Goal: Task Accomplishment & Management: Complete application form

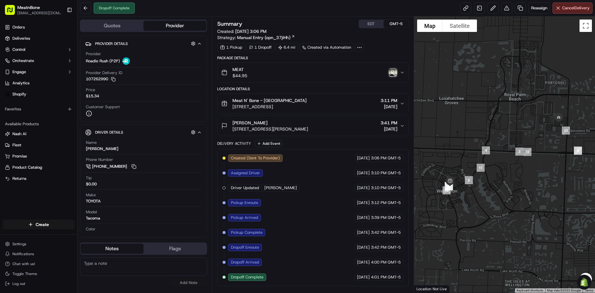
click at [388, 74] on div "MEAT $44.95" at bounding box center [310, 72] width 178 height 12
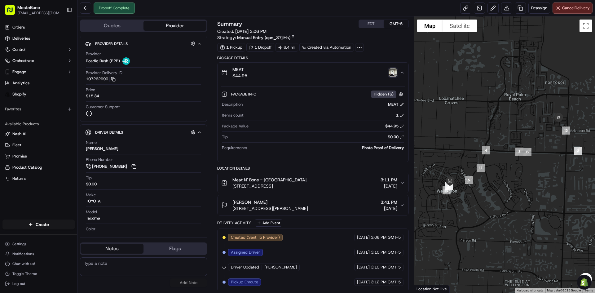
click at [391, 75] on img "button" at bounding box center [392, 72] width 9 height 9
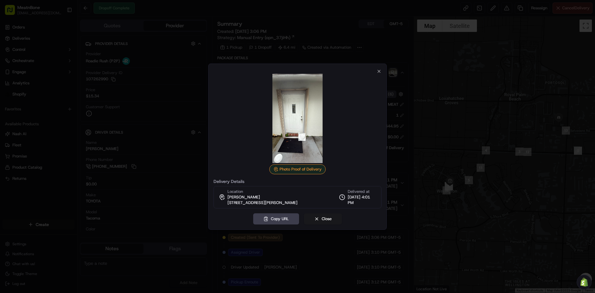
click at [439, 117] on div at bounding box center [297, 146] width 595 height 293
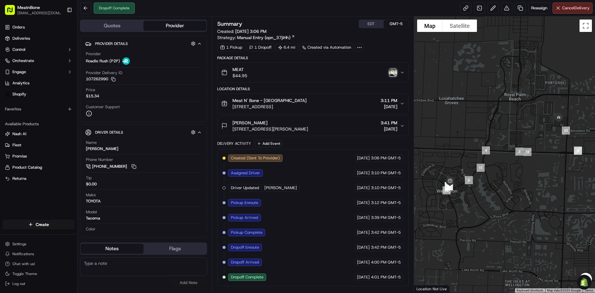
click at [392, 75] on img "button" at bounding box center [392, 72] width 9 height 9
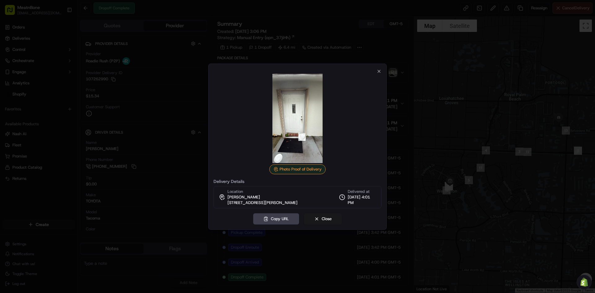
click at [392, 75] on div at bounding box center [297, 146] width 595 height 293
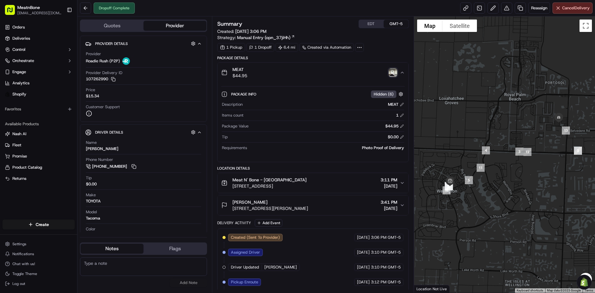
click at [397, 76] on div "MEAT $44.95" at bounding box center [310, 72] width 178 height 12
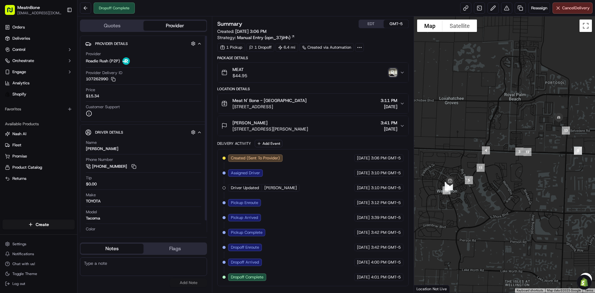
click at [391, 67] on div "MEAT $44.95" at bounding box center [310, 72] width 178 height 12
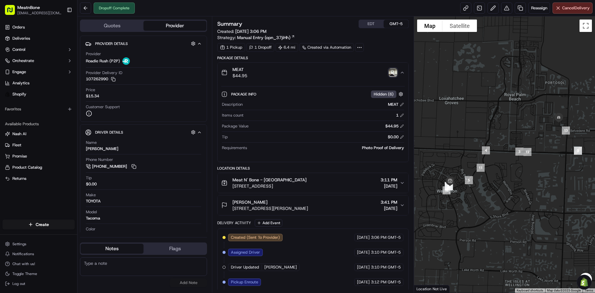
click at [393, 72] on img "button" at bounding box center [392, 72] width 9 height 9
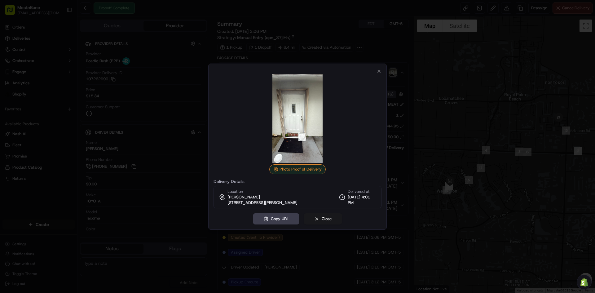
click at [391, 115] on div at bounding box center [297, 146] width 595 height 293
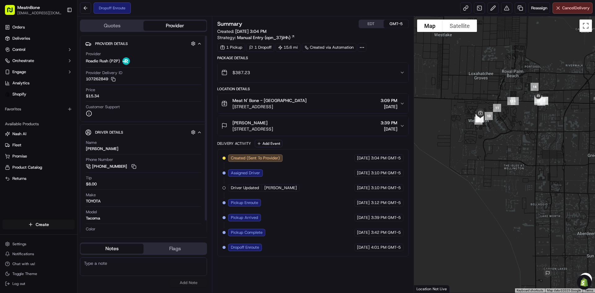
click at [30, 227] on html "MeatnBone [EMAIL_ADDRESS][DOMAIN_NAME] Toggle Sidebar Orders Deliveries Control…" at bounding box center [297, 146] width 595 height 293
click at [94, 238] on link "Delivery" at bounding box center [111, 235] width 69 height 11
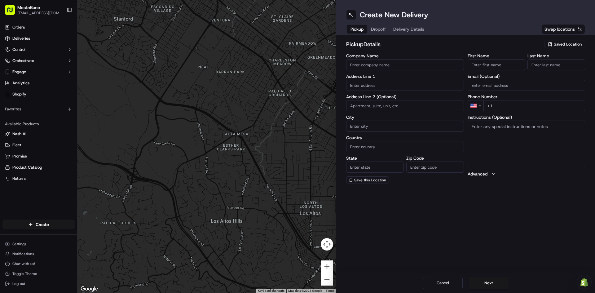
click at [572, 47] on span "Saved Location" at bounding box center [567, 44] width 28 height 6
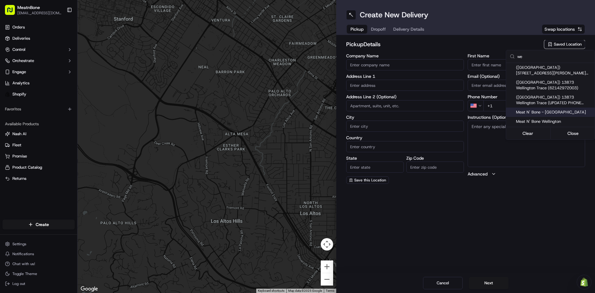
type input "we"
click at [539, 113] on span "Meat N' Bone - [GEOGRAPHIC_DATA]" at bounding box center [554, 112] width 76 height 6
type input "Meat N' Bone - [GEOGRAPHIC_DATA]"
type input "13873 Wellington Trace"
type input "[GEOGRAPHIC_DATA]"
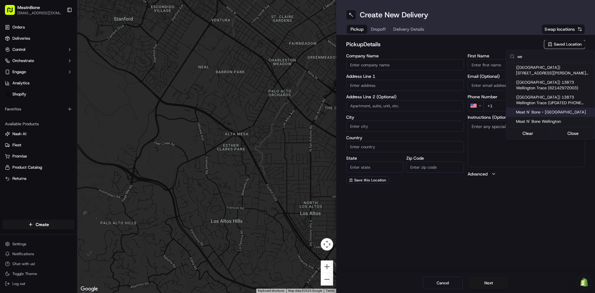
type input "US"
type input "FL"
type input "33414"
type input "[PHONE_NUMBER]"
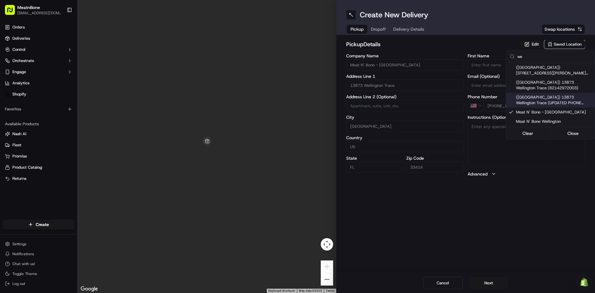
click at [401, 58] on html "MeatnBone [EMAIL_ADDRESS][DOMAIN_NAME] Toggle Sidebar Orders Deliveries Control…" at bounding box center [297, 146] width 595 height 293
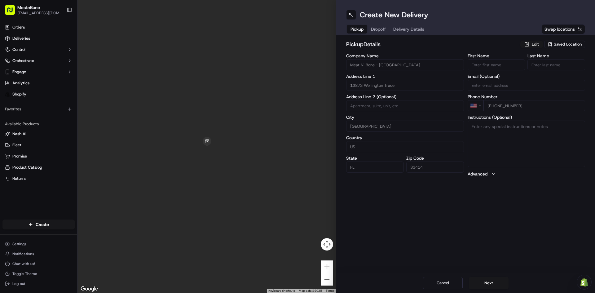
click at [375, 27] on button "Dropoff" at bounding box center [378, 29] width 22 height 9
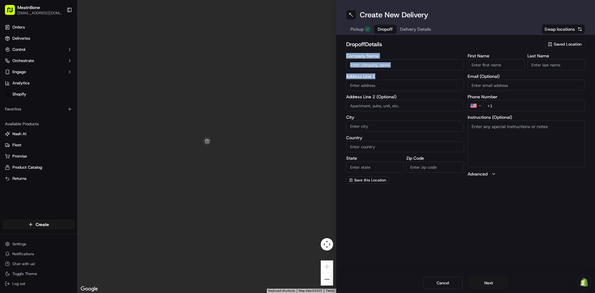
click at [379, 72] on div "Company Name Address Line 1 Address Line 2 (Optional) City Country State Zip Co…" at bounding box center [405, 119] width 118 height 130
click at [377, 67] on input "Company Name" at bounding box center [405, 64] width 118 height 11
type input "1"
click at [406, 84] on input "text" at bounding box center [405, 85] width 118 height 11
click at [412, 27] on span "Delivery Details" at bounding box center [415, 29] width 31 height 6
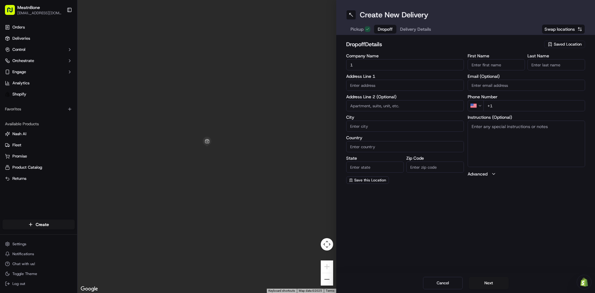
click at [379, 27] on span "Dropoff" at bounding box center [384, 29] width 15 height 6
click at [359, 24] on div "Pickup Dropoff Delivery Details" at bounding box center [390, 29] width 89 height 11
click at [359, 26] on button "Pickup" at bounding box center [360, 29] width 27 height 9
click at [384, 33] on div "Pickup Dropoff Delivery Details" at bounding box center [390, 29] width 89 height 11
click at [384, 32] on span "Dropoff" at bounding box center [378, 29] width 15 height 6
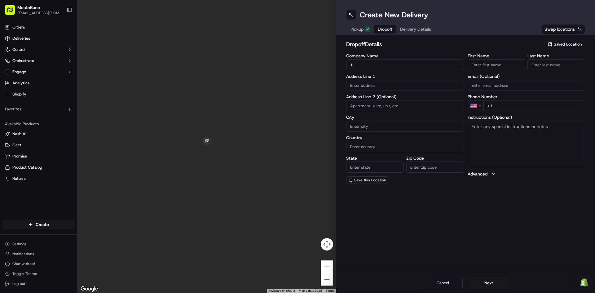
click at [390, 91] on div "Company Name 1 Address Line 1 Address Line 2 (Optional) City Country State Zip …" at bounding box center [405, 119] width 118 height 130
click at [390, 85] on input "text" at bounding box center [405, 85] width 118 height 11
paste input "[STREET_ADDRESS][US_STATE]"
click at [398, 100] on div "[STREET_ADDRESS][US_STATE]" at bounding box center [404, 98] width 115 height 9
type input "[STREET_ADDRESS]"
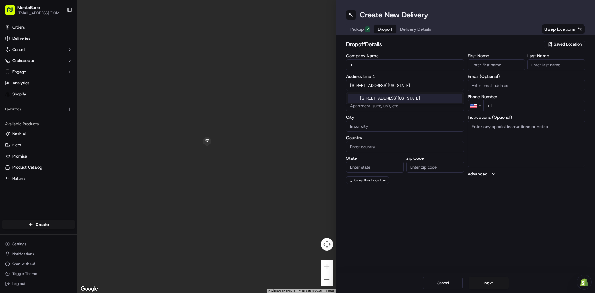
type input "[GEOGRAPHIC_DATA]"
type input "FL"
type input "33449"
type input "[STREET_ADDRESS]"
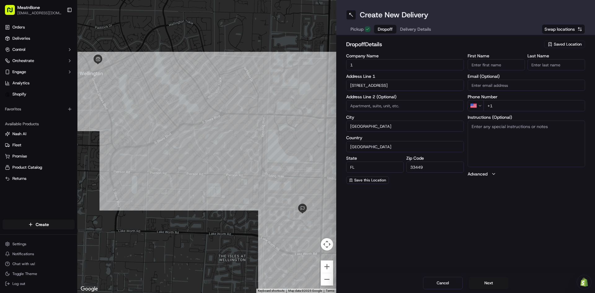
click at [417, 32] on span "Delivery Details" at bounding box center [415, 29] width 31 height 6
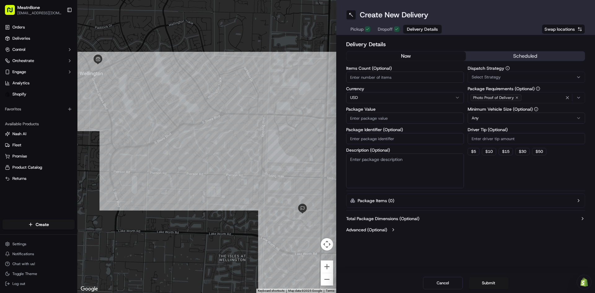
click at [392, 77] on input "Items Count (Optional)" at bounding box center [405, 77] width 118 height 11
type input "1"
click at [383, 35] on div "Delivery Details now scheduled Items Count (Optional) 1 Currency USD Package Va…" at bounding box center [465, 137] width 259 height 205
click at [384, 33] on div "Pickup Dropoff Delivery Details" at bounding box center [394, 29] width 96 height 11
click at [386, 28] on span "Dropoff" at bounding box center [384, 29] width 15 height 6
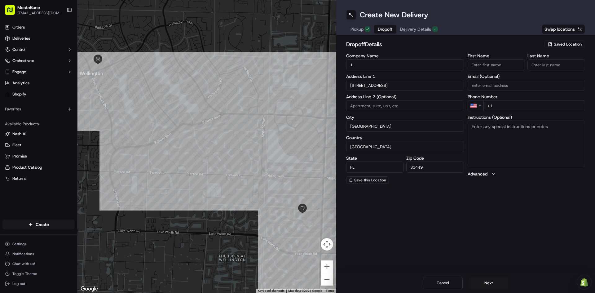
click at [494, 64] on input "First Name" at bounding box center [496, 64] width 58 height 11
paste input "[PERSON_NAME]"
click at [492, 63] on input "[PERSON_NAME]" at bounding box center [496, 64] width 58 height 11
type input "[PERSON_NAME]"
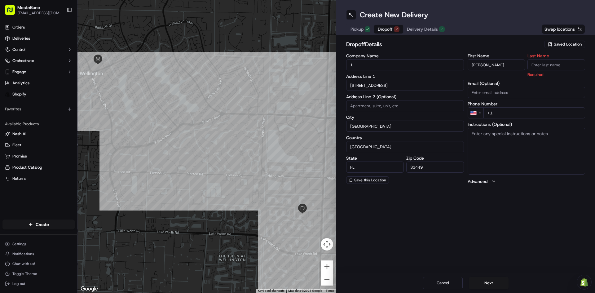
click at [547, 69] on input "Last Name" at bounding box center [556, 64] width 58 height 11
paste input "[PERSON_NAME]"
type input "[PERSON_NAME]"
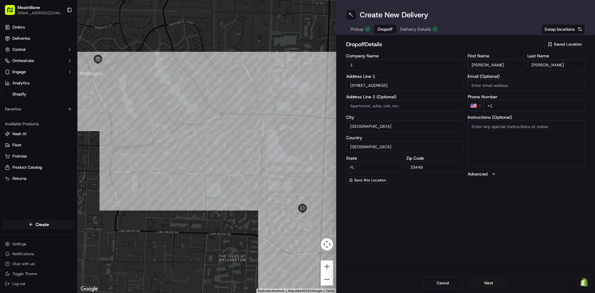
click at [523, 91] on div "First Name [PERSON_NAME] Last Name [PERSON_NAME] Email (Optional) Phone Number …" at bounding box center [526, 119] width 118 height 130
click at [524, 101] on input "+1" at bounding box center [534, 105] width 102 height 11
paste input "[PHONE_NUMBER]"
type input "[PHONE_NUMBER]"
click at [412, 28] on span "Delivery Details" at bounding box center [415, 29] width 31 height 6
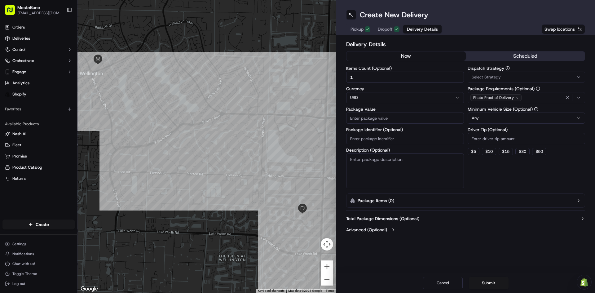
click at [382, 116] on input "Package Value" at bounding box center [405, 117] width 118 height 11
paste input "217.92"
type input "217.92"
click at [393, 160] on textarea "Description (Optional)" at bounding box center [405, 170] width 118 height 35
type textarea "MEAT"
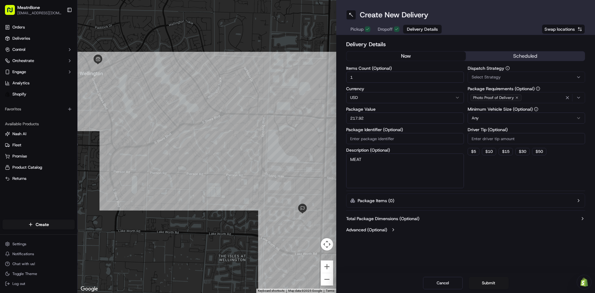
drag, startPoint x: 470, startPoint y: 151, endPoint x: 476, endPoint y: 172, distance: 21.1
click at [471, 151] on button "$ 5" at bounding box center [473, 151] width 12 height 7
type input "5"
click at [477, 172] on div "Dispatch Strategy Select Strategy Package Requirements (Optional) Photo Proof o…" at bounding box center [526, 127] width 118 height 122
click at [490, 282] on button "Submit" at bounding box center [489, 283] width 40 height 12
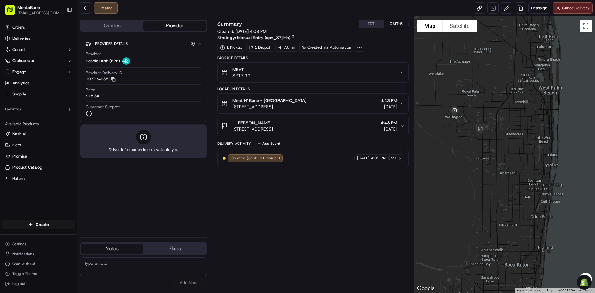
drag, startPoint x: 558, startPoint y: 141, endPoint x: 475, endPoint y: 152, distance: 83.2
click at [475, 152] on div at bounding box center [504, 154] width 181 height 276
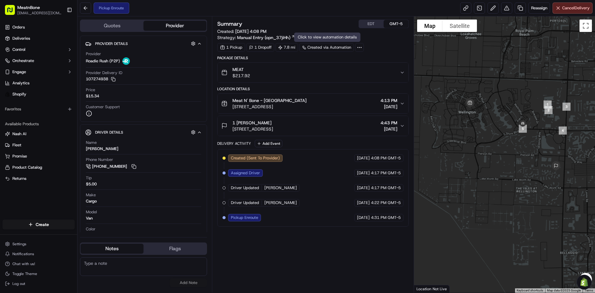
drag, startPoint x: 522, startPoint y: 131, endPoint x: 525, endPoint y: 133, distance: 3.5
click at [526, 134] on img "5" at bounding box center [522, 128] width 13 height 13
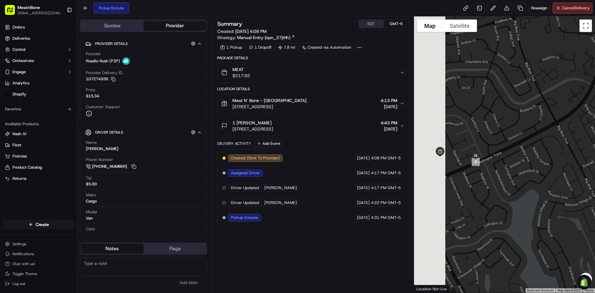
drag, startPoint x: 462, startPoint y: 163, endPoint x: 526, endPoint y: 142, distance: 67.1
click at [524, 144] on div at bounding box center [504, 154] width 181 height 276
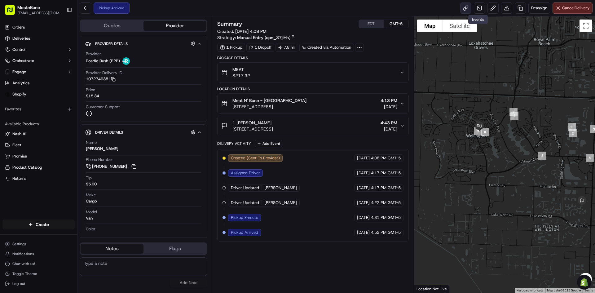
click at [467, 12] on link at bounding box center [465, 7] width 11 height 11
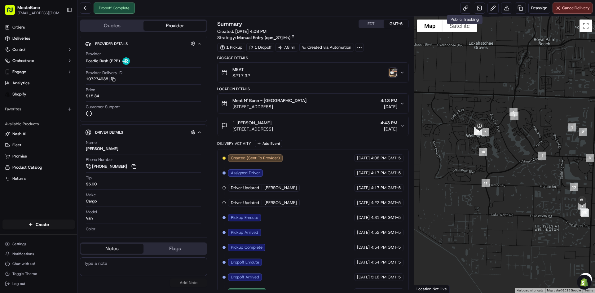
click at [393, 71] on img "button" at bounding box center [392, 72] width 9 height 9
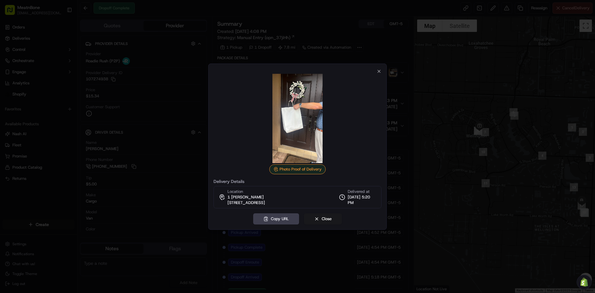
click at [495, 107] on div at bounding box center [297, 146] width 595 height 293
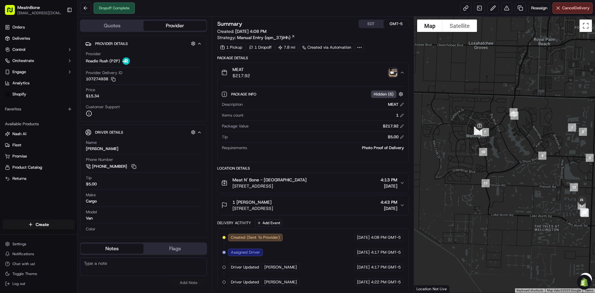
click at [393, 72] on img "button" at bounding box center [392, 72] width 9 height 9
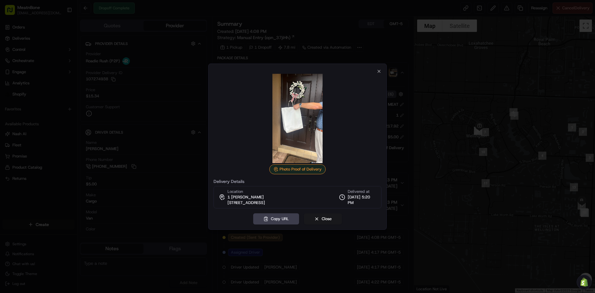
click at [285, 115] on img at bounding box center [297, 118] width 89 height 89
click at [431, 146] on div at bounding box center [297, 146] width 595 height 293
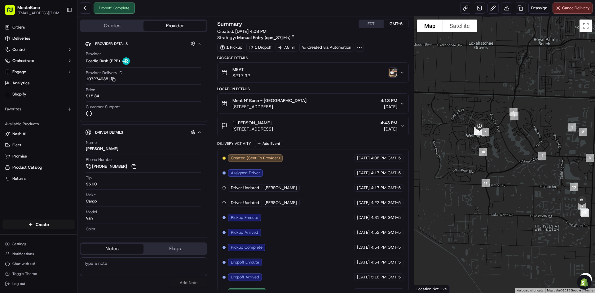
click at [247, 127] on span "[STREET_ADDRESS]" at bounding box center [252, 129] width 41 height 6
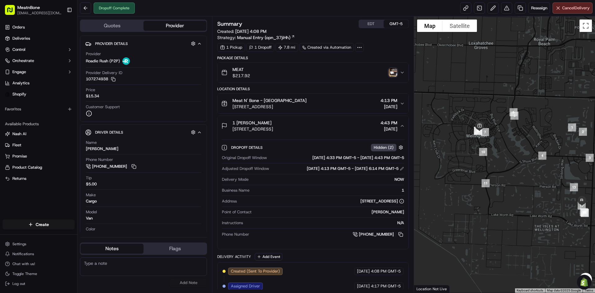
click at [247, 127] on span "[STREET_ADDRESS]" at bounding box center [252, 129] width 41 height 6
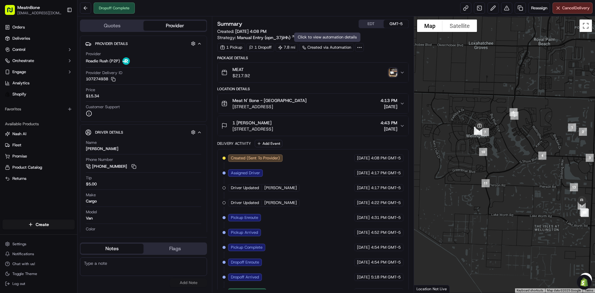
click at [393, 75] on img "button" at bounding box center [392, 72] width 9 height 9
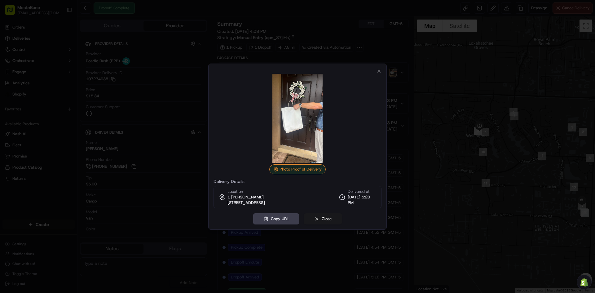
click at [439, 86] on div at bounding box center [297, 146] width 595 height 293
